Goal: Consume media (video, audio): Consume media (video, audio)

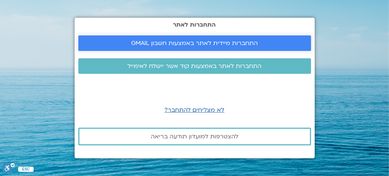
click at [141, 43] on span "התחברות מיידית לאתר באמצעות חשבון GMAIL" at bounding box center [194, 43] width 127 height 7
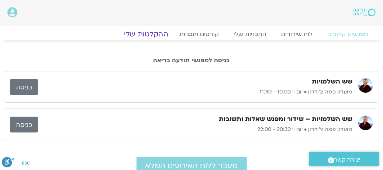
click at [160, 35] on link "ההקלטות שלי" at bounding box center [146, 34] width 62 height 9
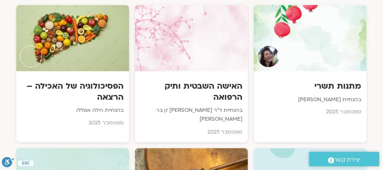
scroll to position [443, 0]
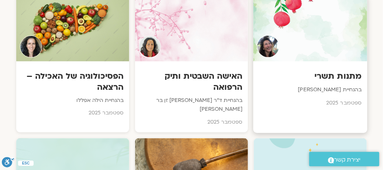
click at [335, 86] on p "בהנחיית מירה רגב" at bounding box center [310, 90] width 103 height 9
click at [334, 86] on p "בהנחיית מירה רגב" at bounding box center [310, 90] width 103 height 9
click at [326, 71] on h3 "מתנות תשרי" at bounding box center [310, 76] width 103 height 11
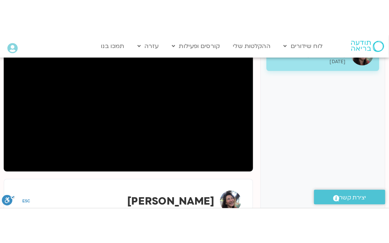
scroll to position [148, 0]
